Goal: Task Accomplishment & Management: Manage account settings

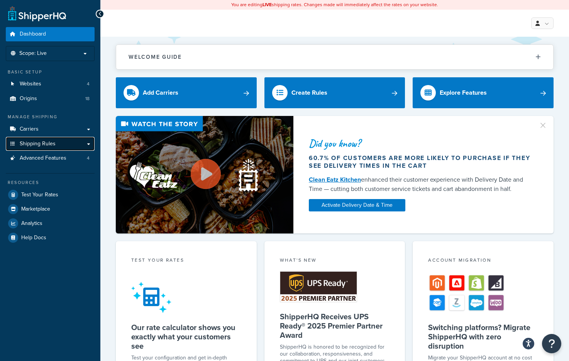
click at [32, 141] on span "Shipping Rules" at bounding box center [38, 144] width 36 height 7
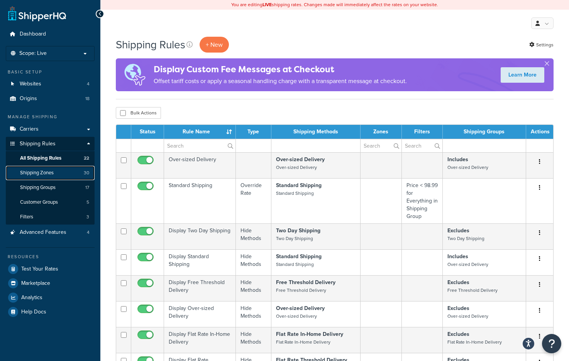
click at [29, 171] on span "Shipping Zones" at bounding box center [37, 173] width 34 height 7
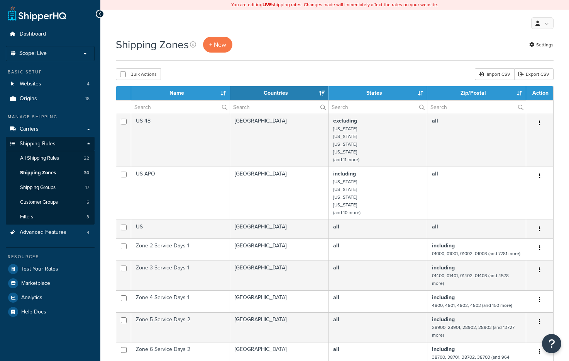
select select "15"
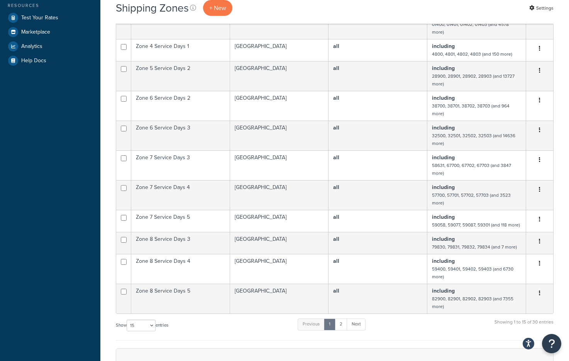
scroll to position [255, 0]
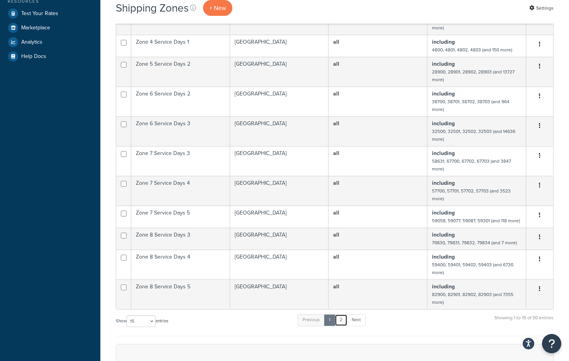
click at [347, 326] on link "2" at bounding box center [341, 320] width 13 height 12
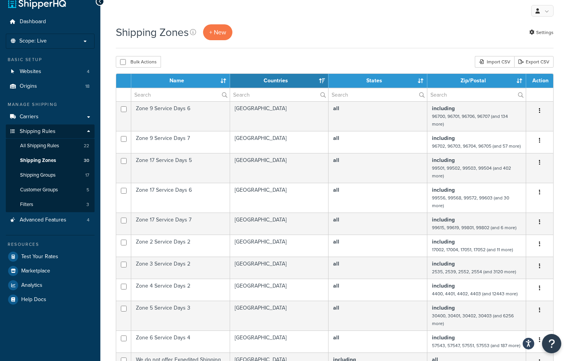
scroll to position [10, 0]
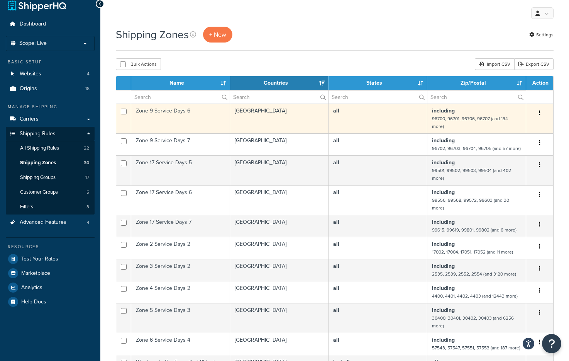
click at [482, 125] on td "including 96700, 96701, 96706, 96707 (and 134 more)" at bounding box center [477, 119] width 99 height 30
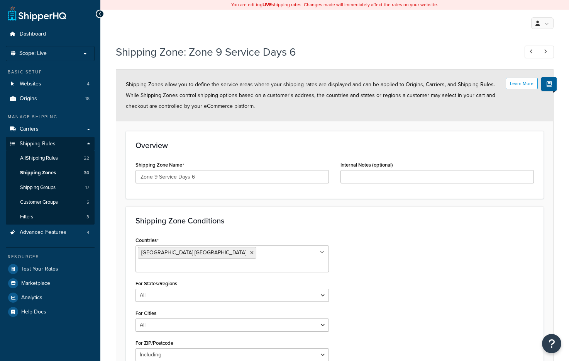
select select "including"
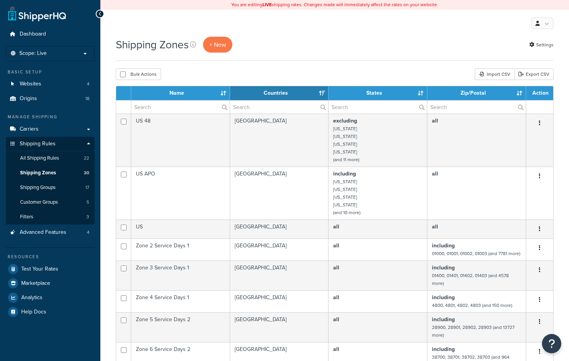
select select "15"
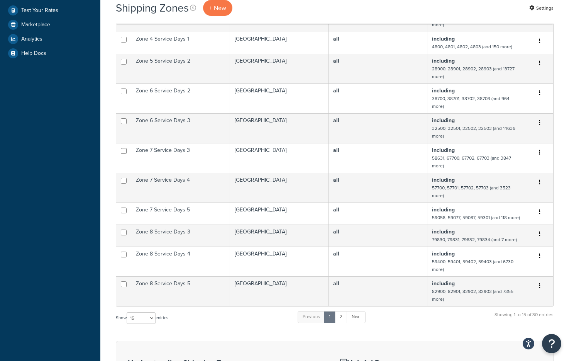
scroll to position [386, 0]
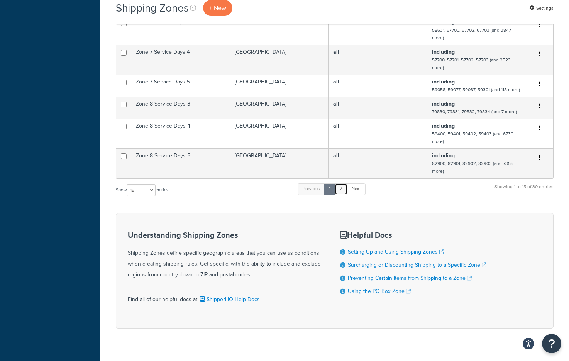
click at [340, 193] on link "2" at bounding box center [341, 189] width 13 height 12
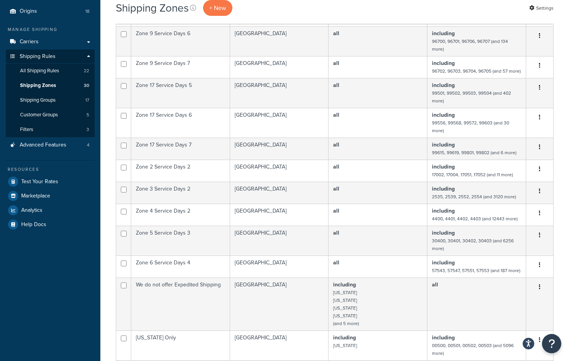
scroll to position [91, 0]
